Goal: Learn about a topic

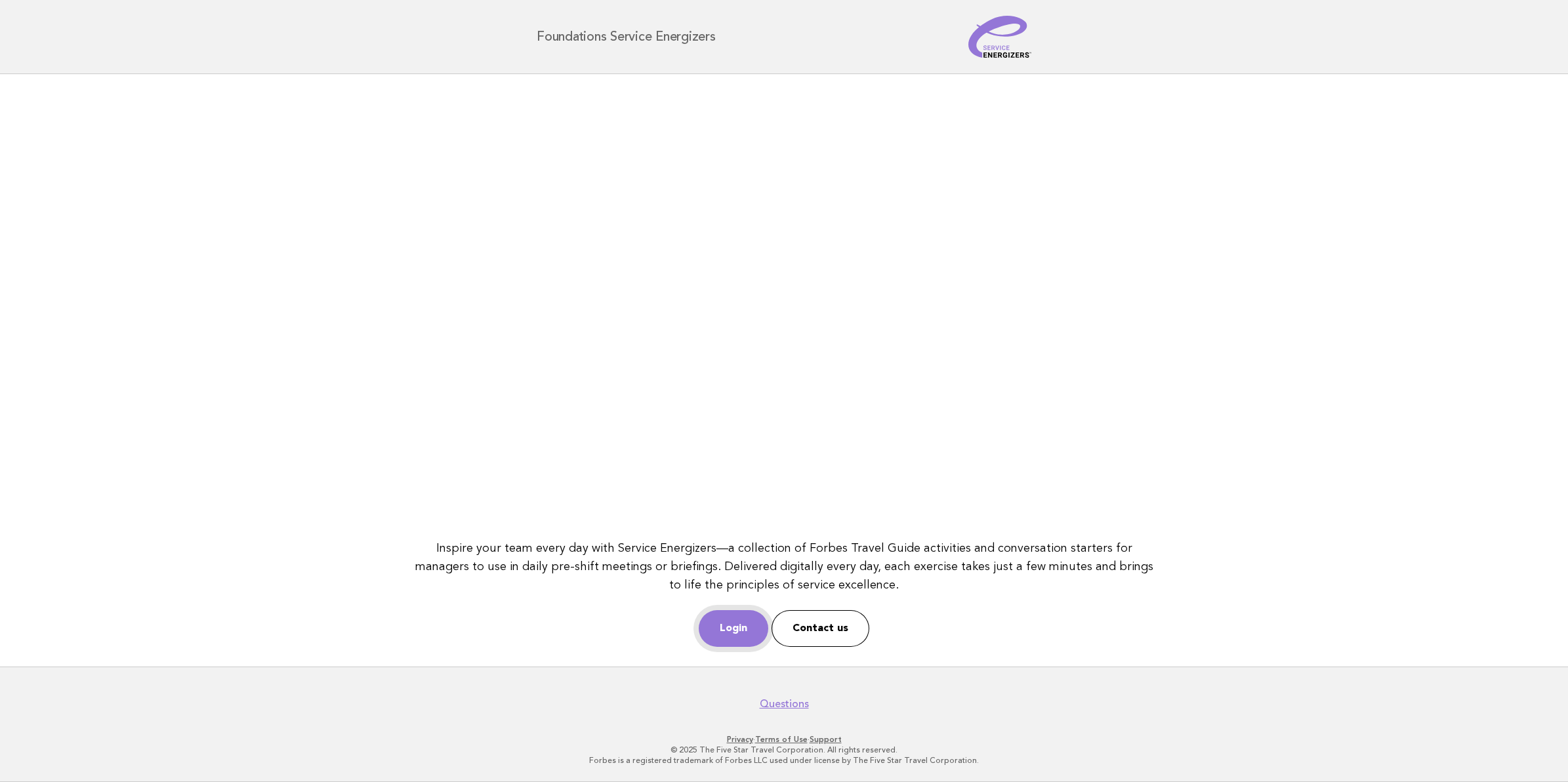
click at [748, 622] on link "Login" at bounding box center [734, 629] width 70 height 36
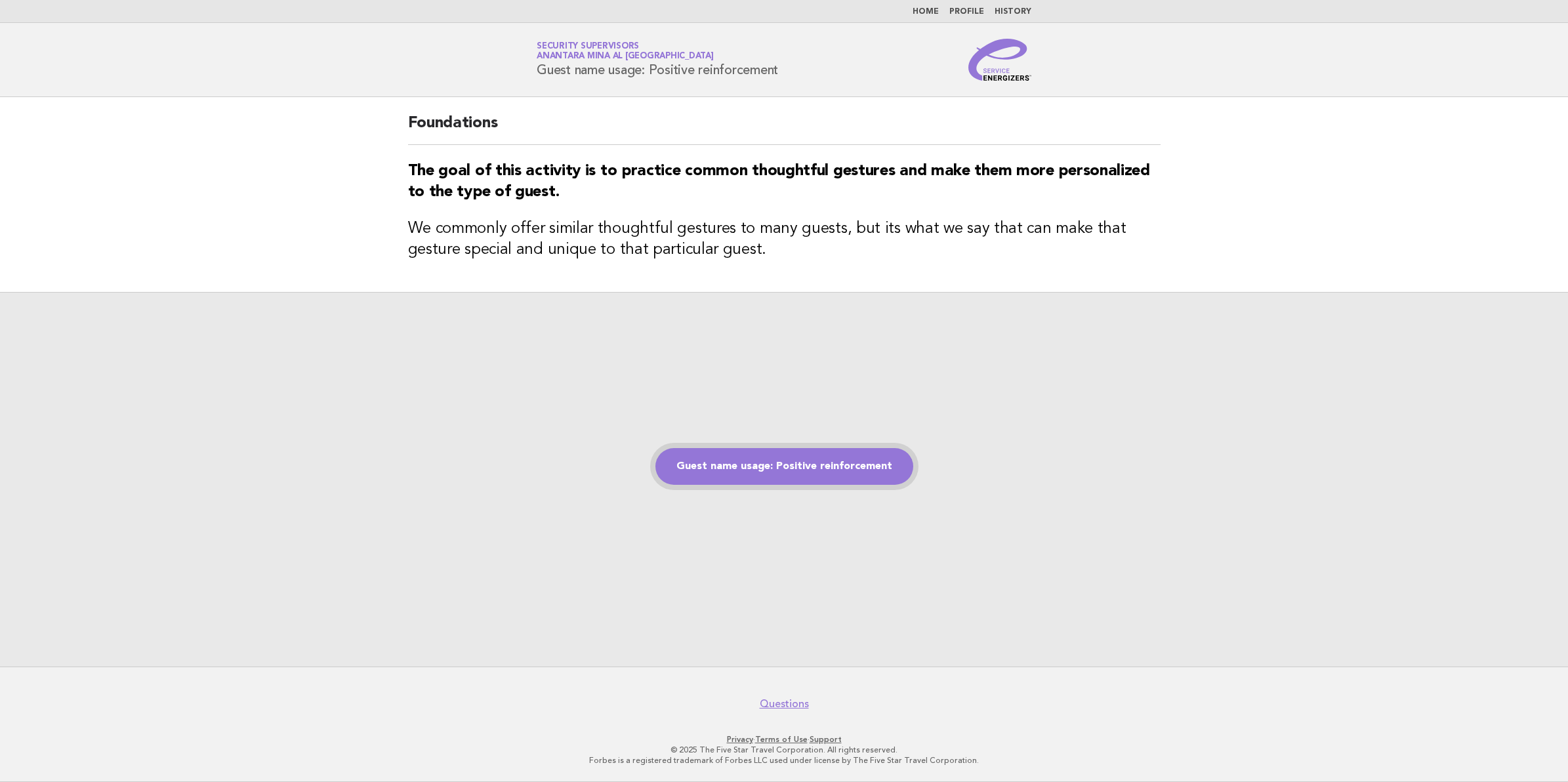
click at [801, 469] on link "Guest name usage: Positive reinforcement" at bounding box center [784, 466] width 258 height 36
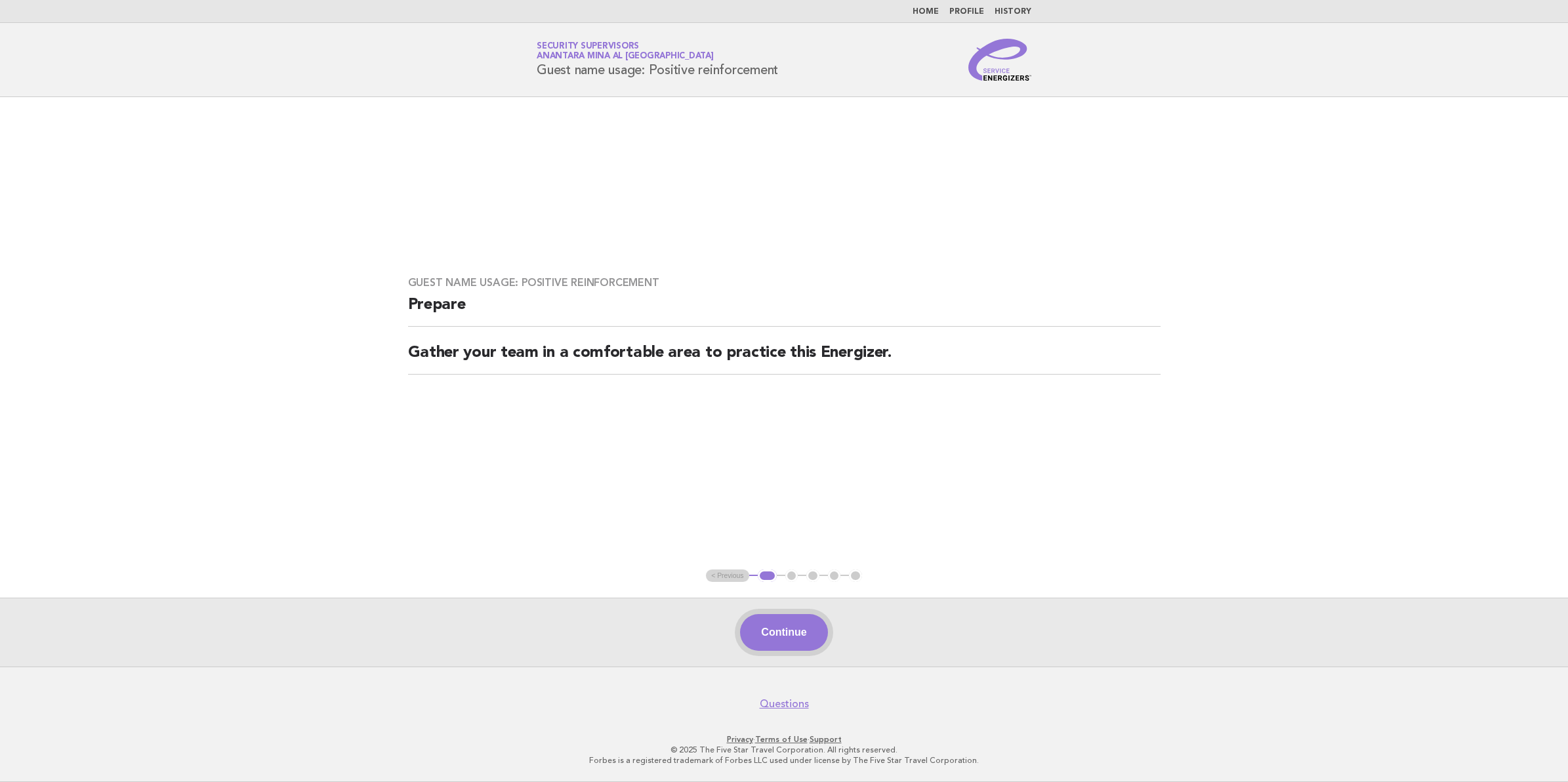
click at [789, 632] on button "Continue" at bounding box center [783, 633] width 87 height 36
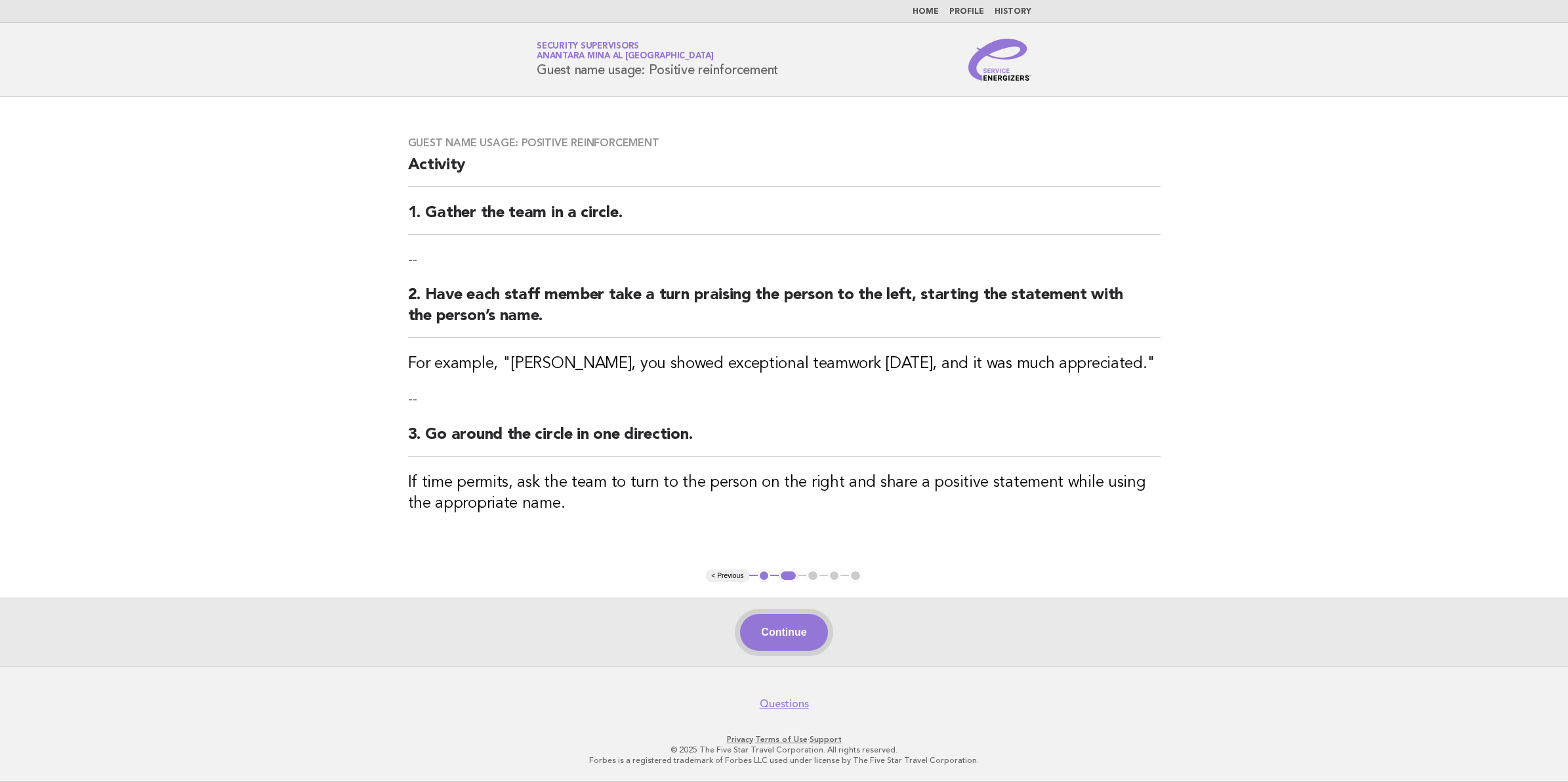
click at [768, 627] on button "Continue" at bounding box center [783, 633] width 87 height 36
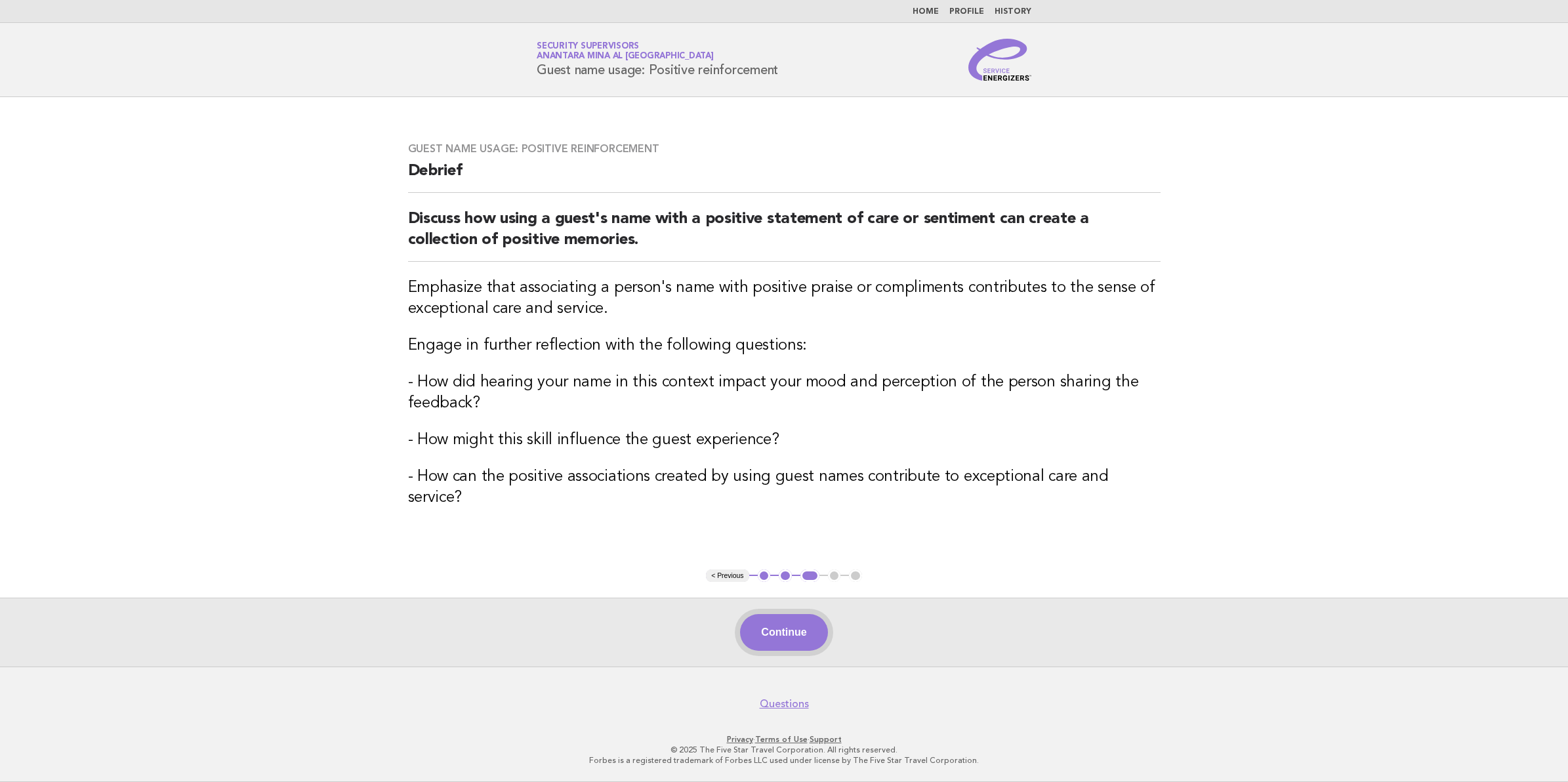
click at [769, 633] on button "Continue" at bounding box center [783, 633] width 87 height 36
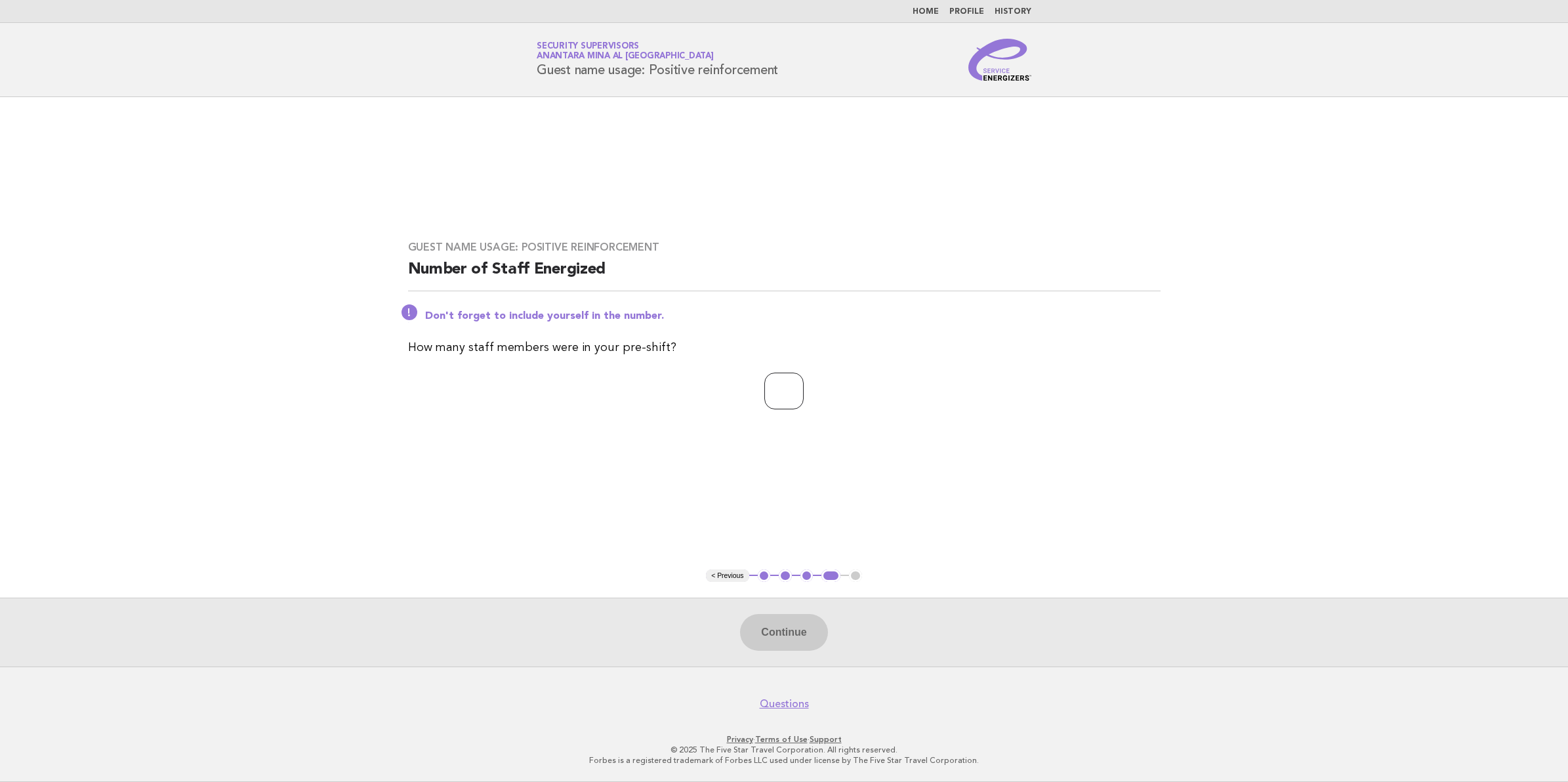
click at [768, 386] on input "number" at bounding box center [784, 391] width 39 height 36
type input "**"
click at [785, 629] on button "Continue" at bounding box center [783, 633] width 87 height 36
